Goal: Task Accomplishment & Management: Manage account settings

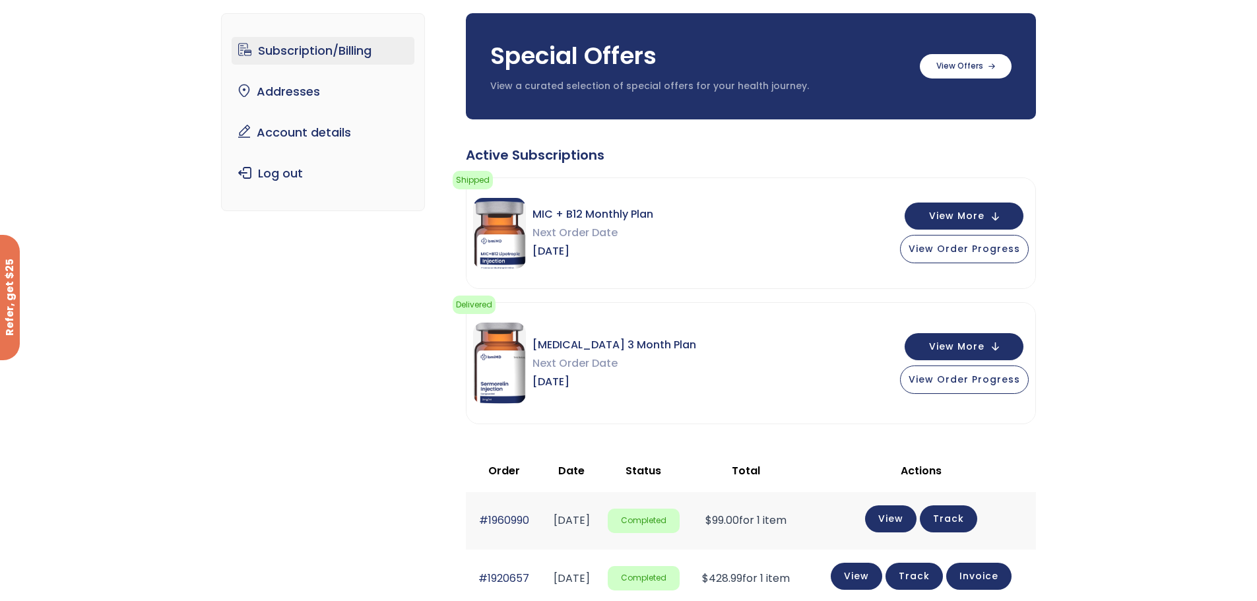
scroll to position [65, 0]
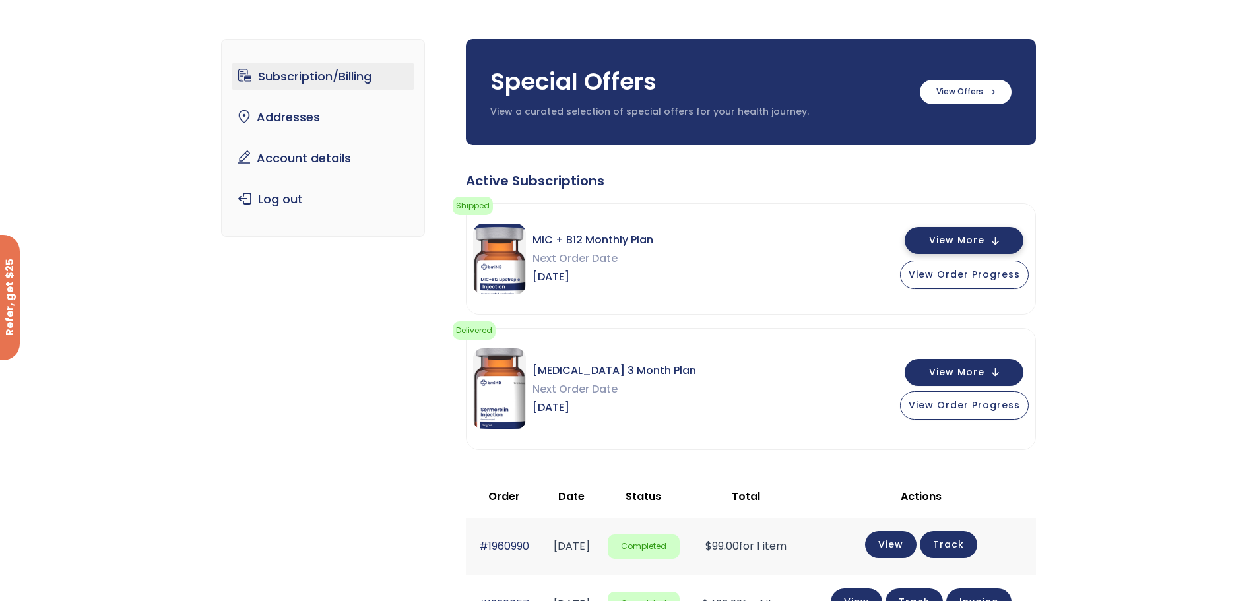
click at [985, 242] on span "View More" at bounding box center [956, 240] width 55 height 9
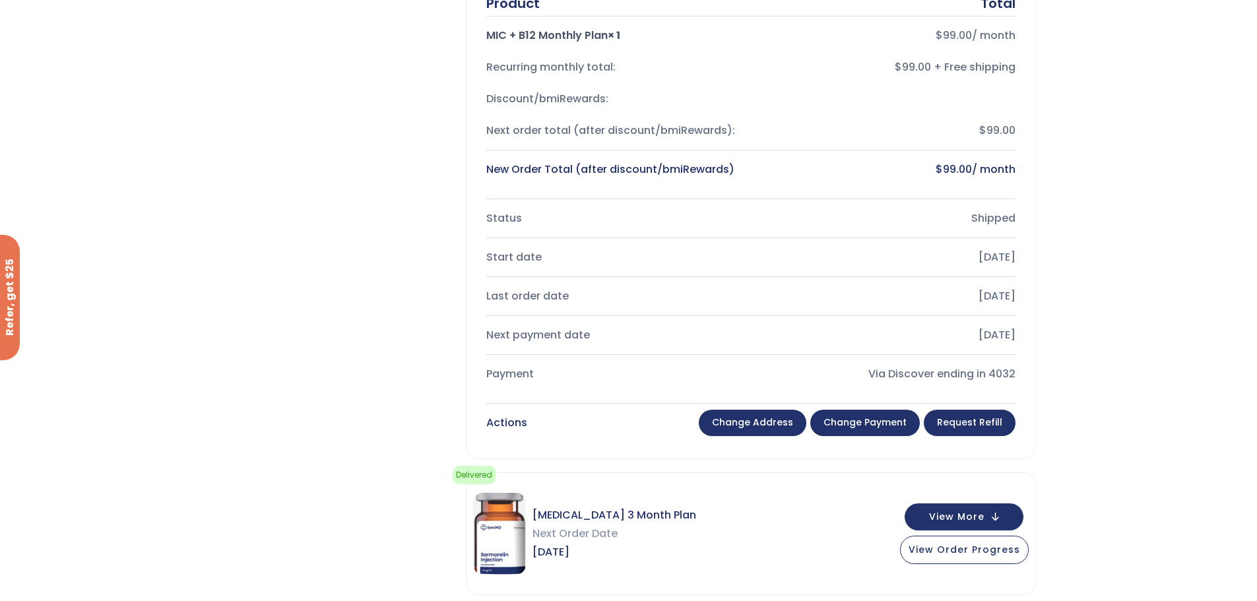
scroll to position [395, 0]
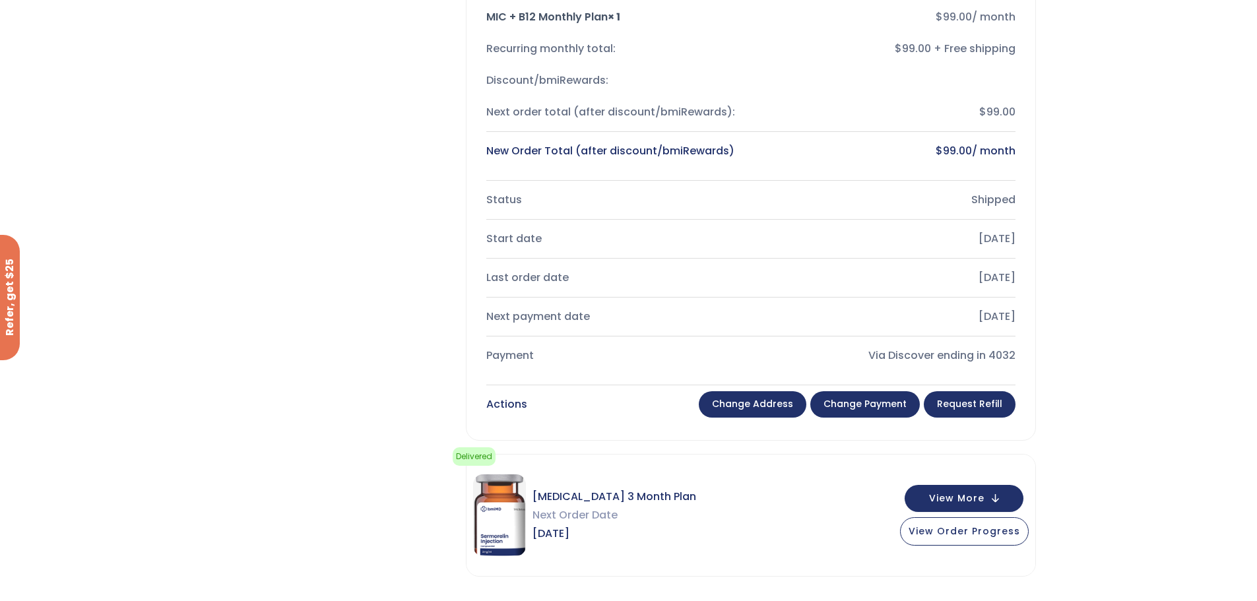
click at [1005, 410] on link "Request Refill" at bounding box center [970, 404] width 92 height 26
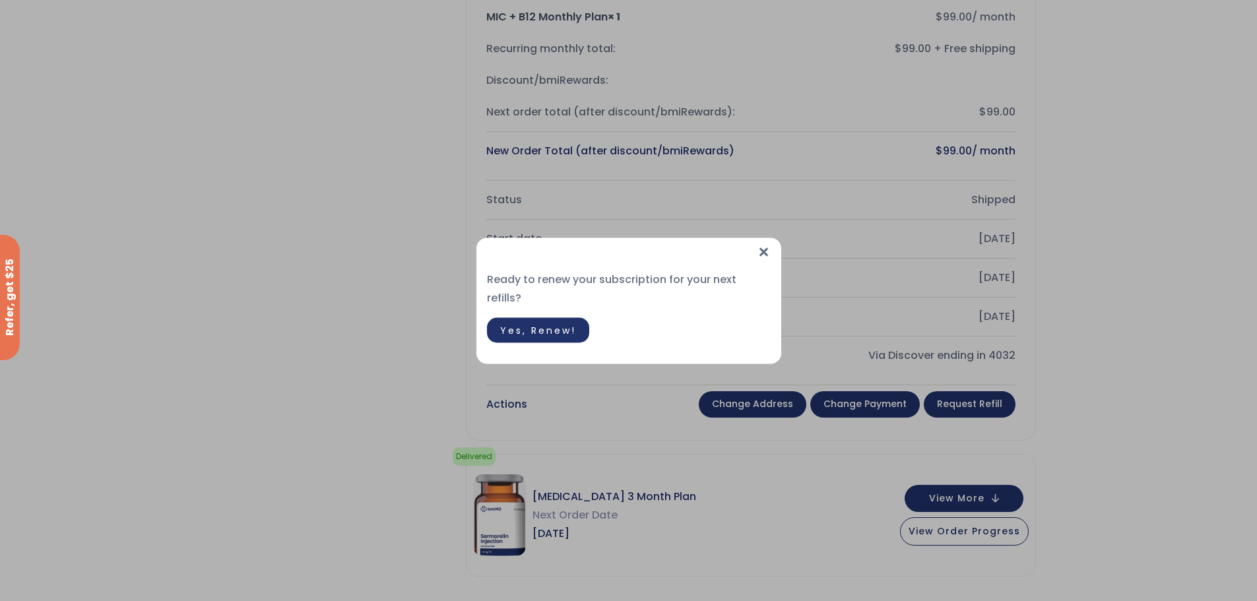
click at [766, 259] on span "×" at bounding box center [764, 252] width 14 height 28
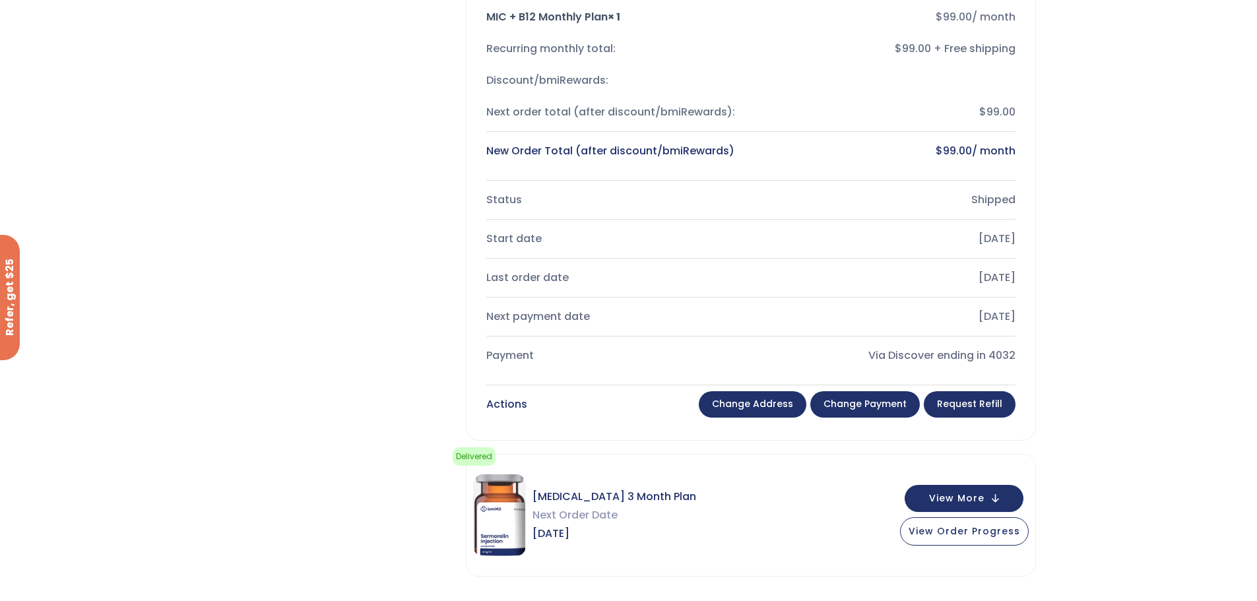
click at [853, 408] on link "Change payment" at bounding box center [866, 404] width 110 height 26
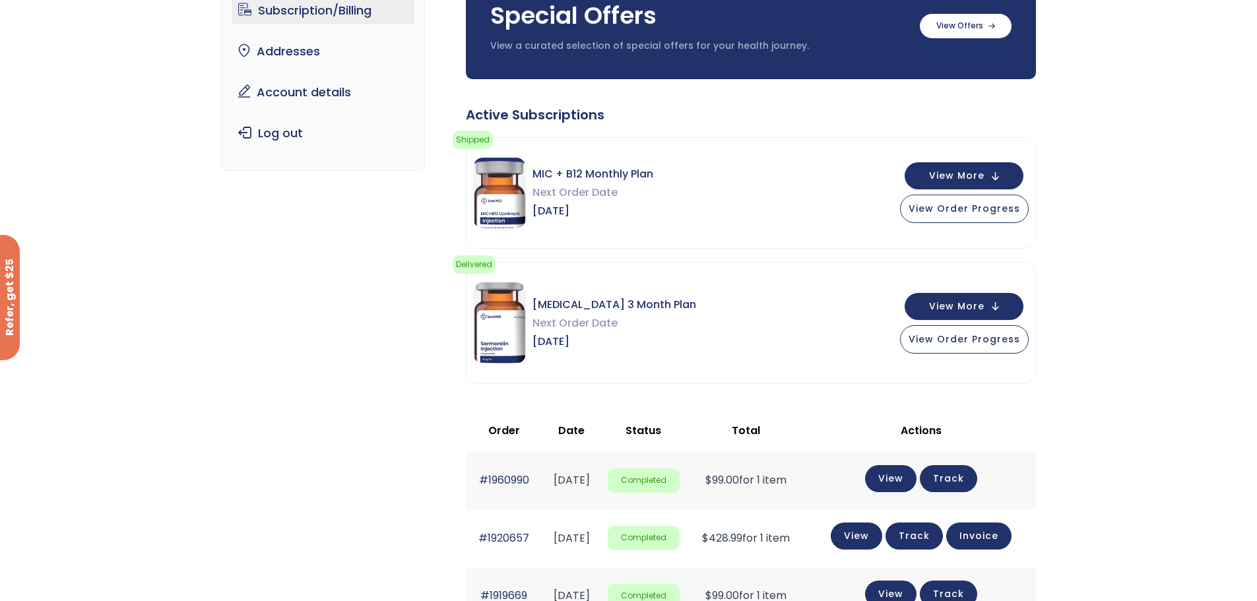
scroll to position [132, 0]
click at [991, 306] on button "View More" at bounding box center [964, 304] width 119 height 27
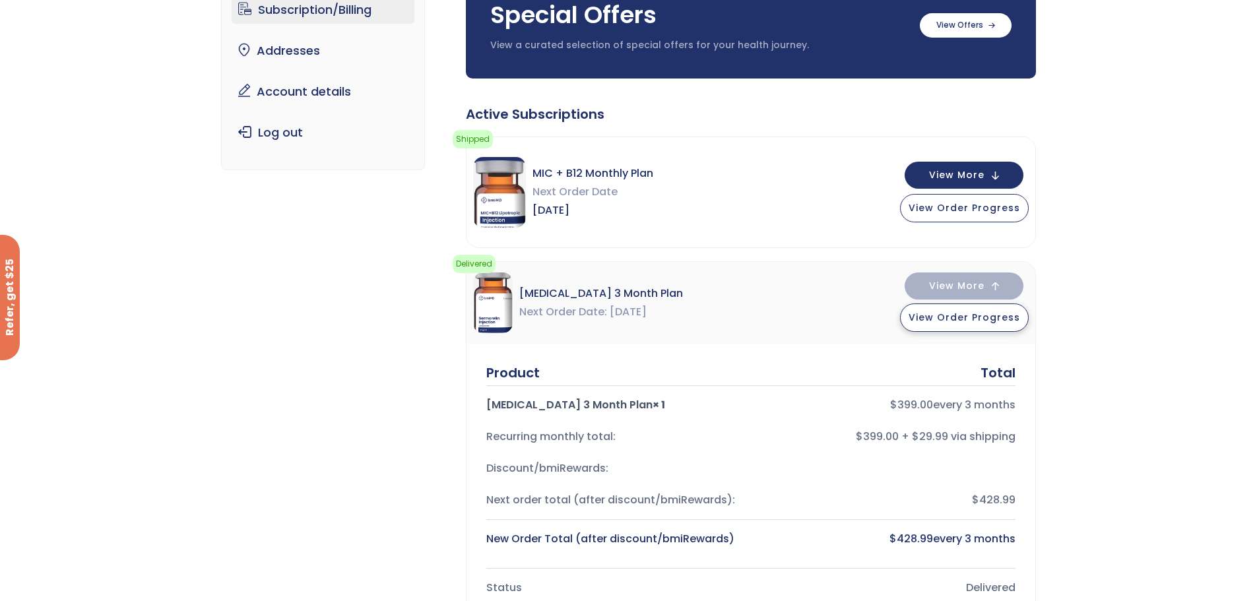
scroll to position [396, 0]
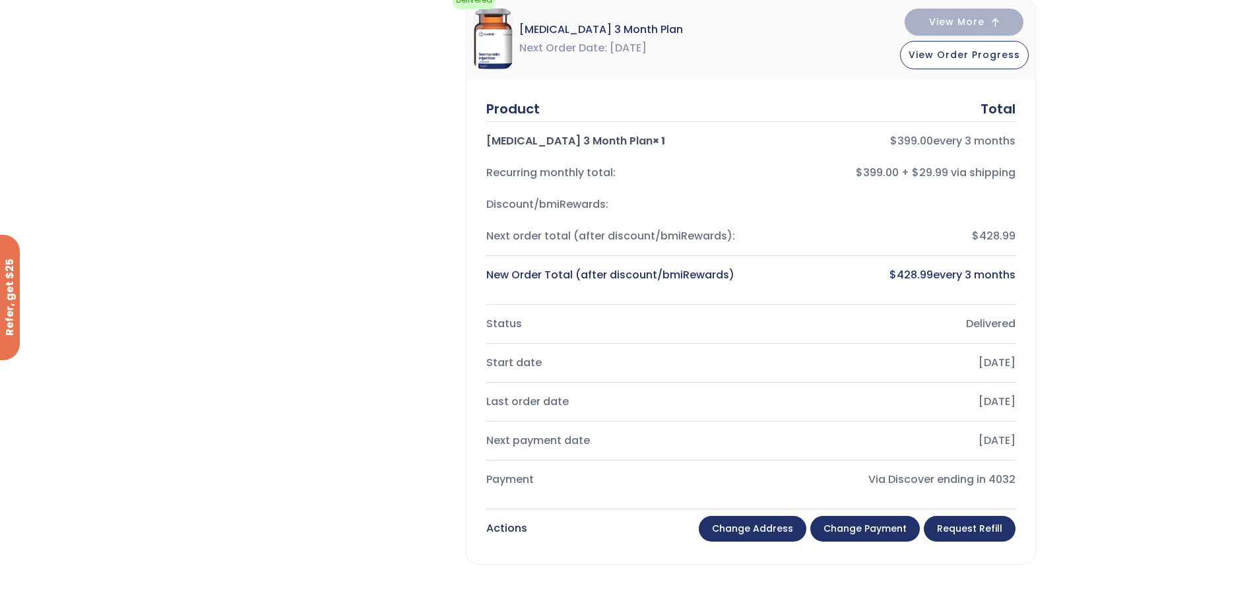
click at [875, 531] on link "Change payment" at bounding box center [866, 529] width 110 height 26
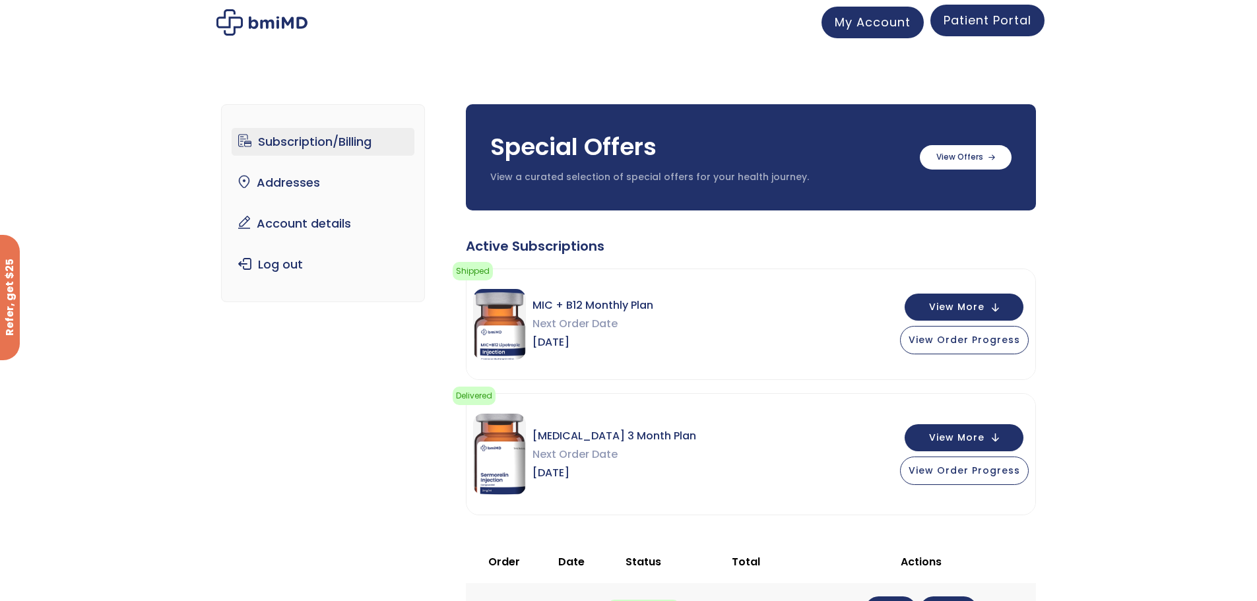
click at [976, 20] on span "Patient Portal" at bounding box center [988, 20] width 88 height 17
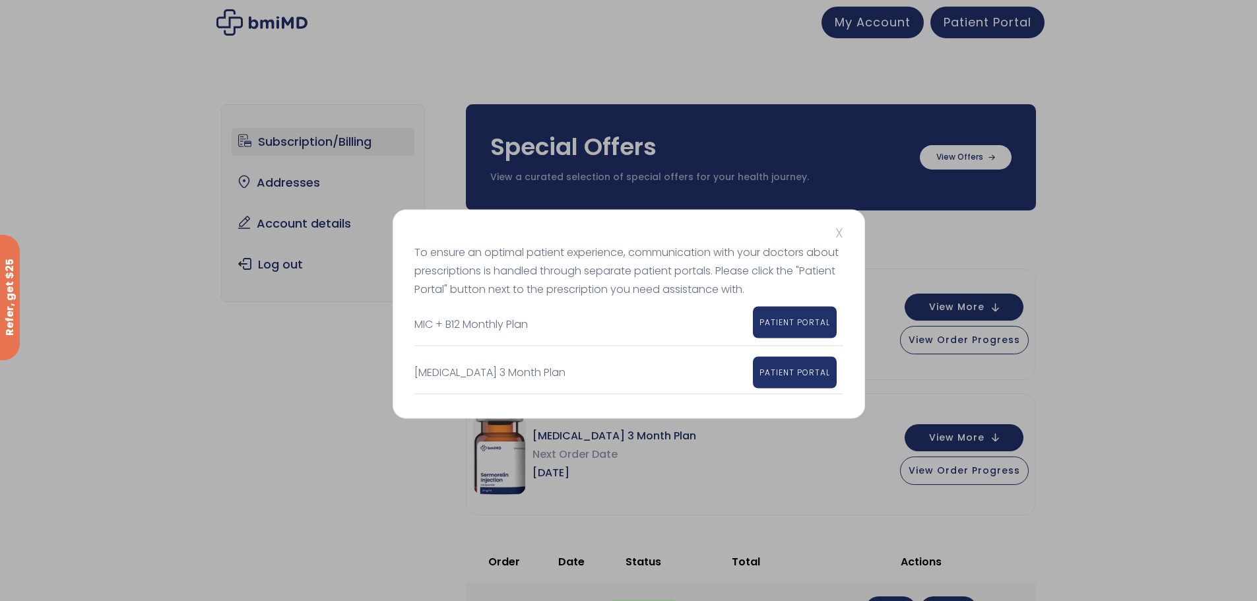
click at [795, 328] on link "PATIENT PORTAL" at bounding box center [795, 322] width 84 height 32
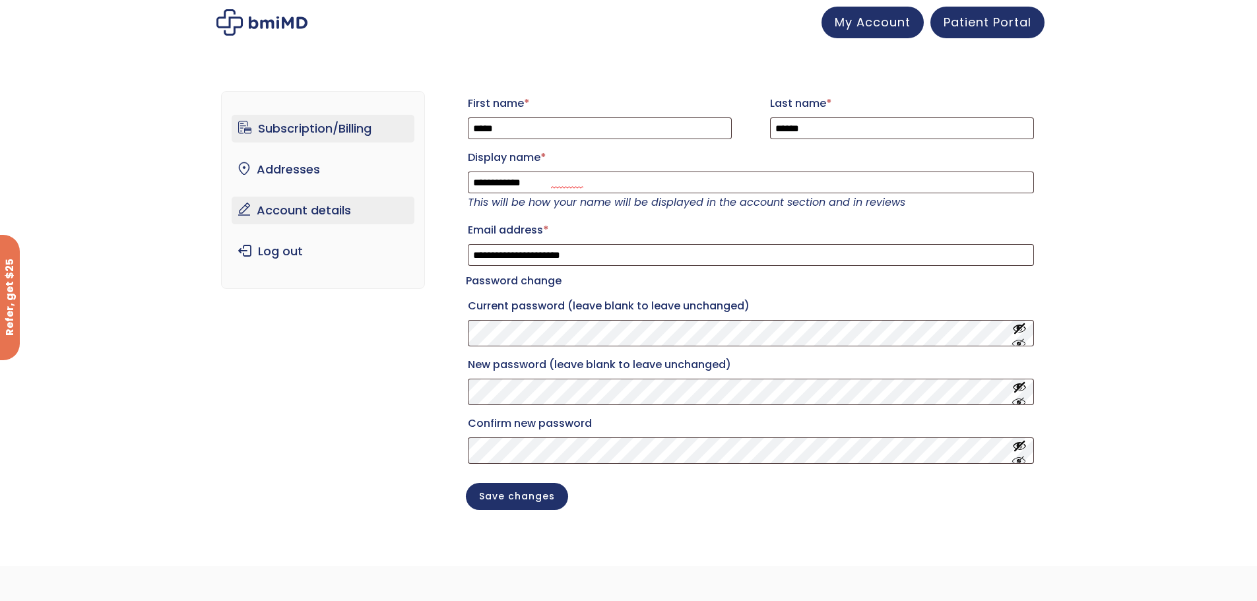
click at [289, 123] on link "Subscription/Billing" at bounding box center [323, 129] width 183 height 28
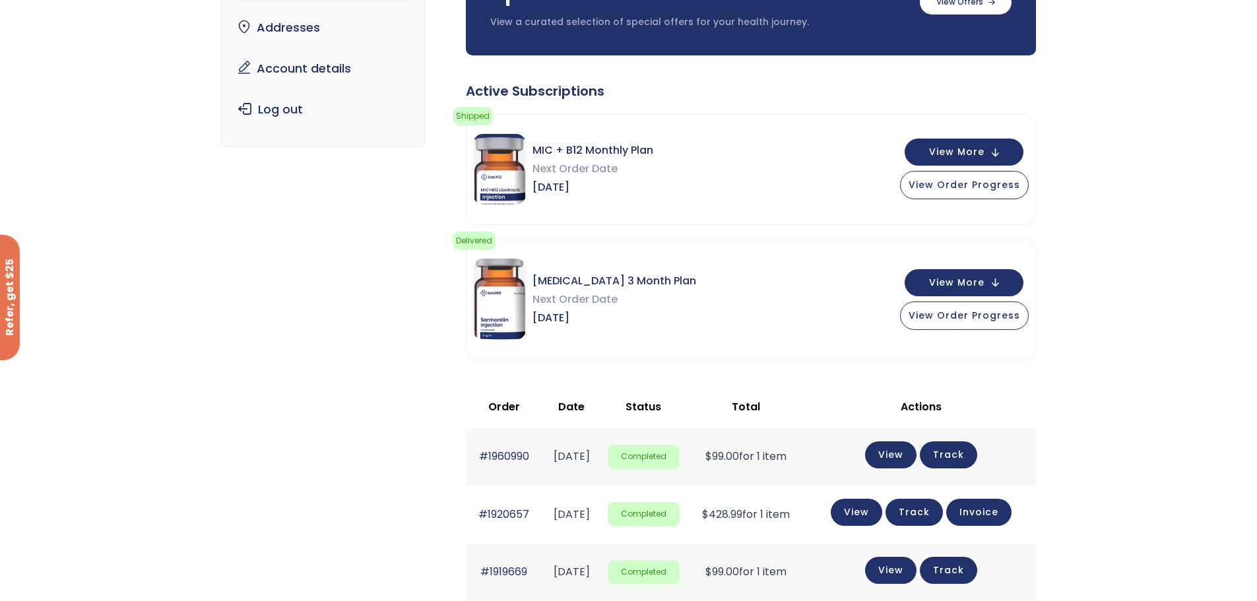
scroll to position [198, 0]
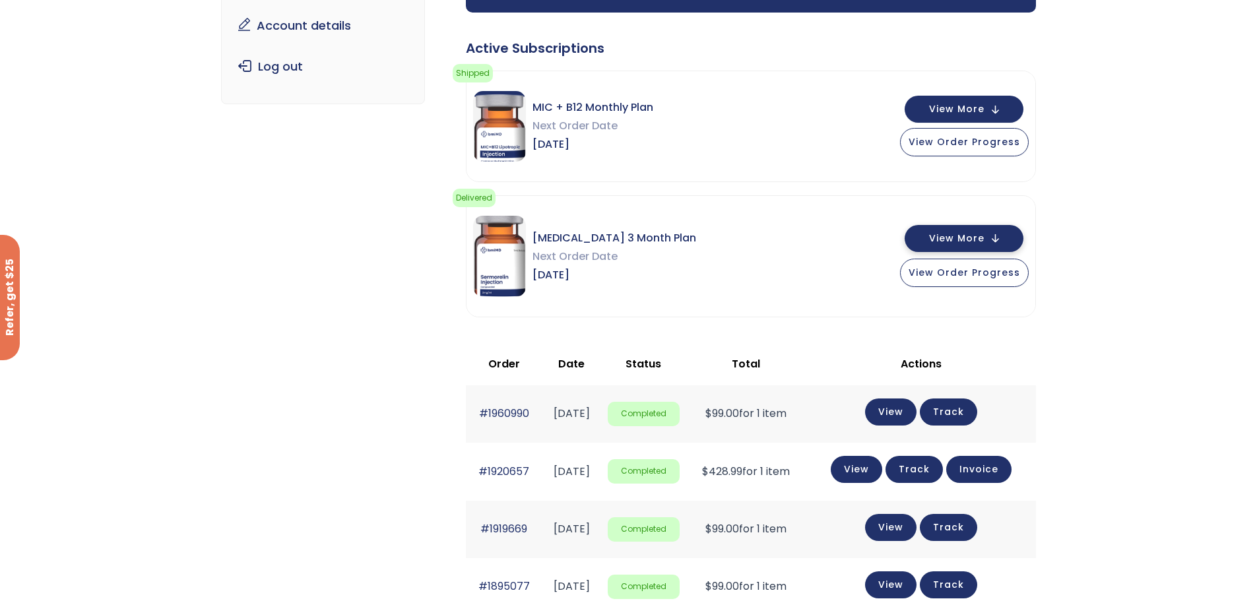
click at [985, 238] on span "View More" at bounding box center [956, 238] width 55 height 9
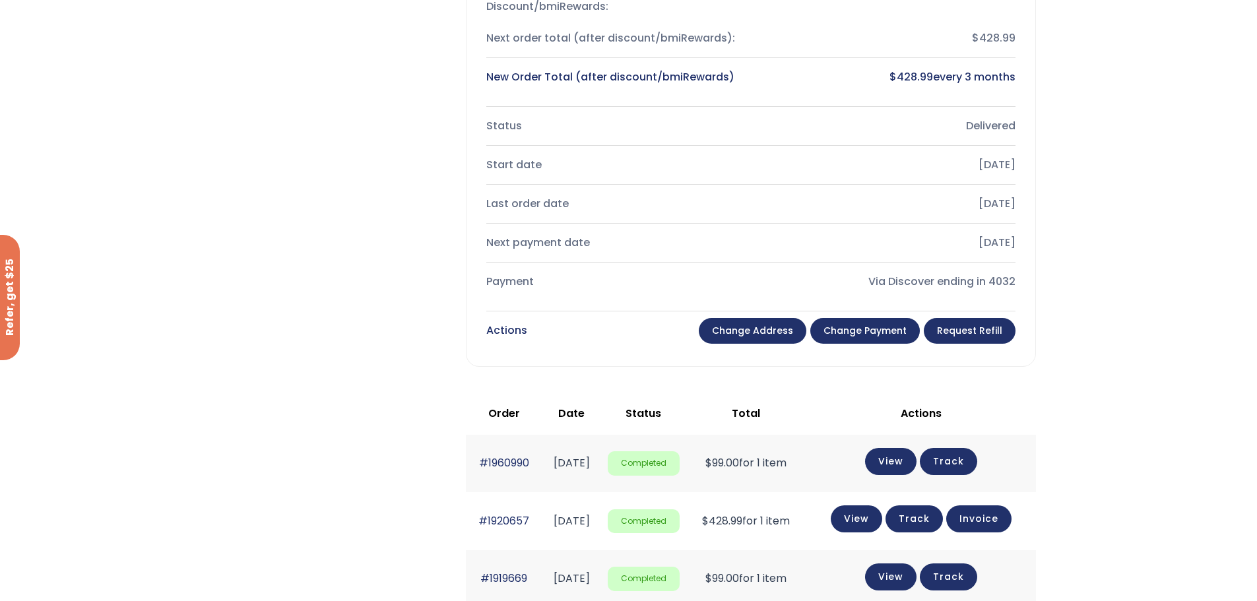
scroll to position [726, 0]
